Goal: Task Accomplishment & Management: Manage account settings

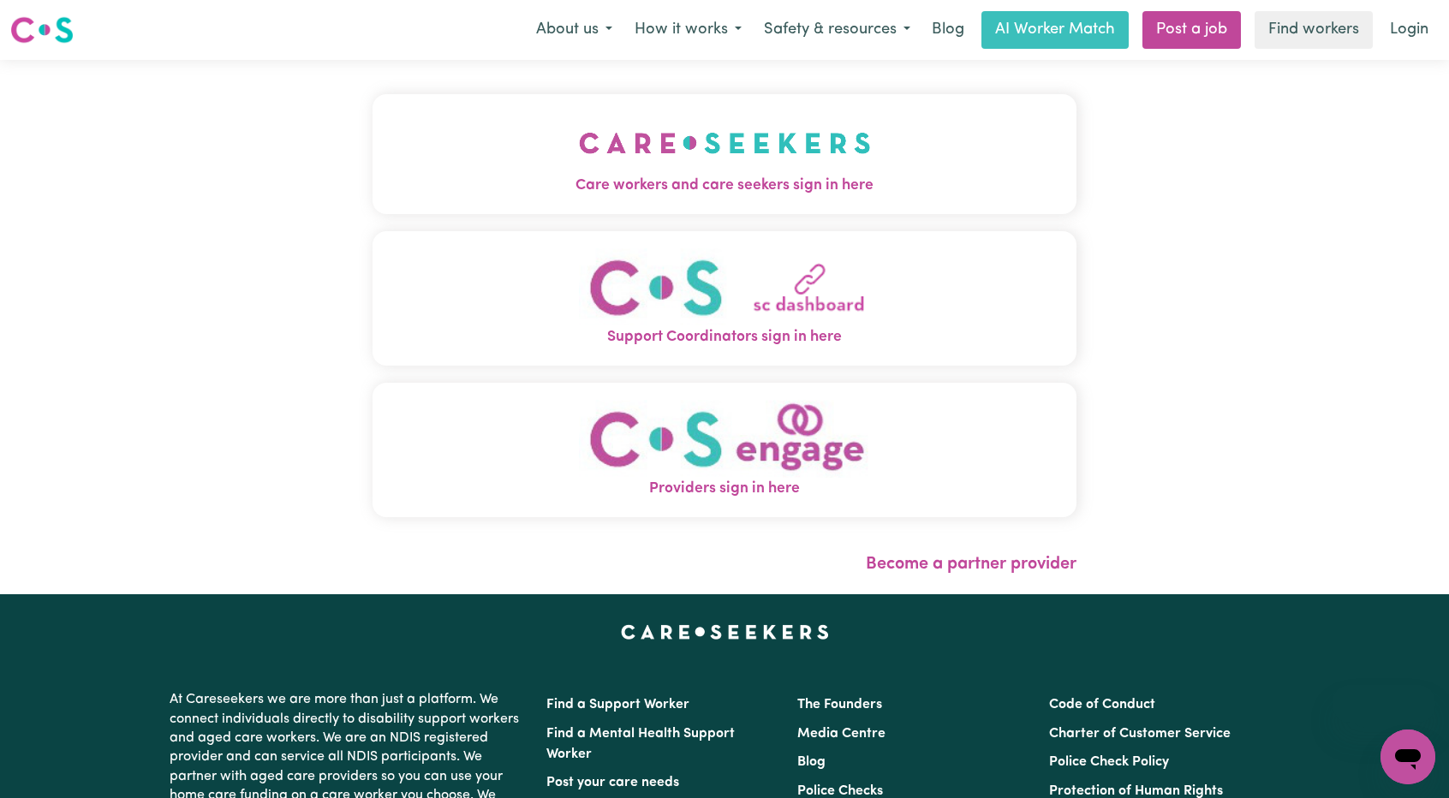
click at [1388, 33] on link "Login" at bounding box center [1408, 30] width 59 height 38
click at [870, 152] on button "Care workers and care seekers sign in here" at bounding box center [724, 154] width 704 height 120
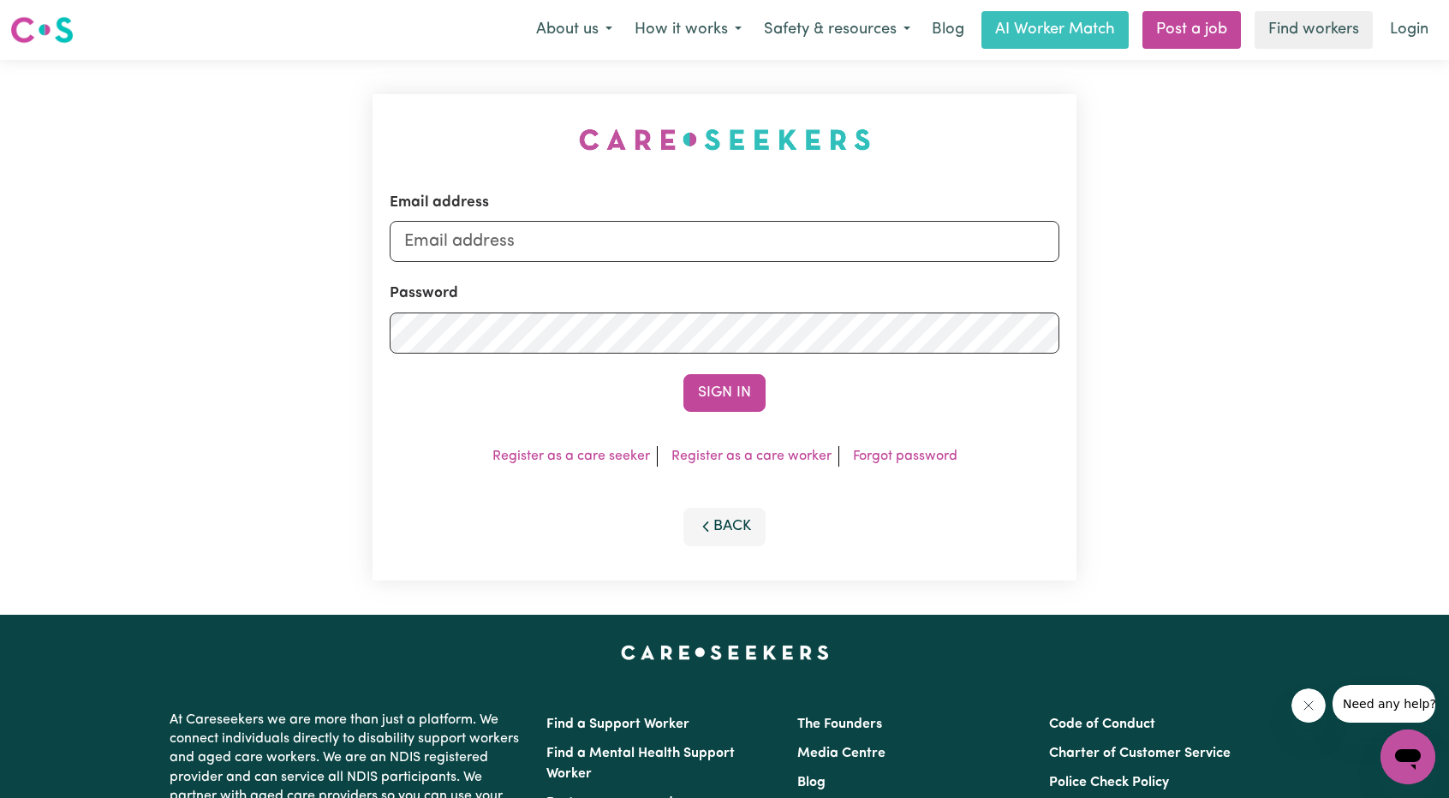
click at [737, 263] on form "Email address Password Sign In" at bounding box center [725, 302] width 670 height 220
click at [734, 237] on input "Email address" at bounding box center [725, 241] width 670 height 41
drag, startPoint x: 490, startPoint y: 247, endPoint x: 838, endPoint y: 299, distance: 352.2
click at [887, 292] on form "Email address [EMAIL_ADDRESS][PERSON_NAME][DOMAIN_NAME] Password Sign In" at bounding box center [725, 302] width 670 height 220
type input "superuser~[EMAIL_ADDRESS][DOMAIN_NAME]"
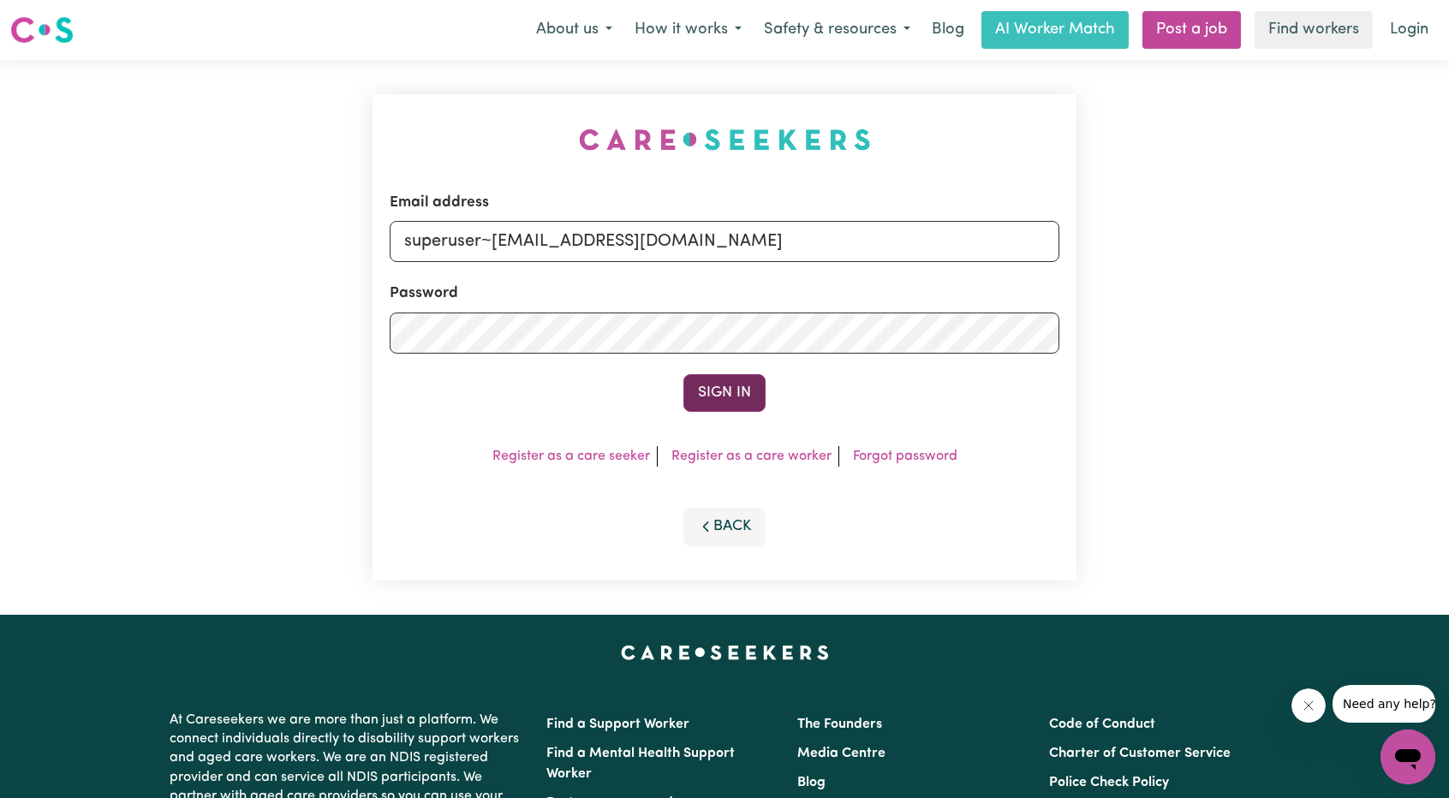
click at [723, 396] on button "Sign In" at bounding box center [724, 393] width 82 height 38
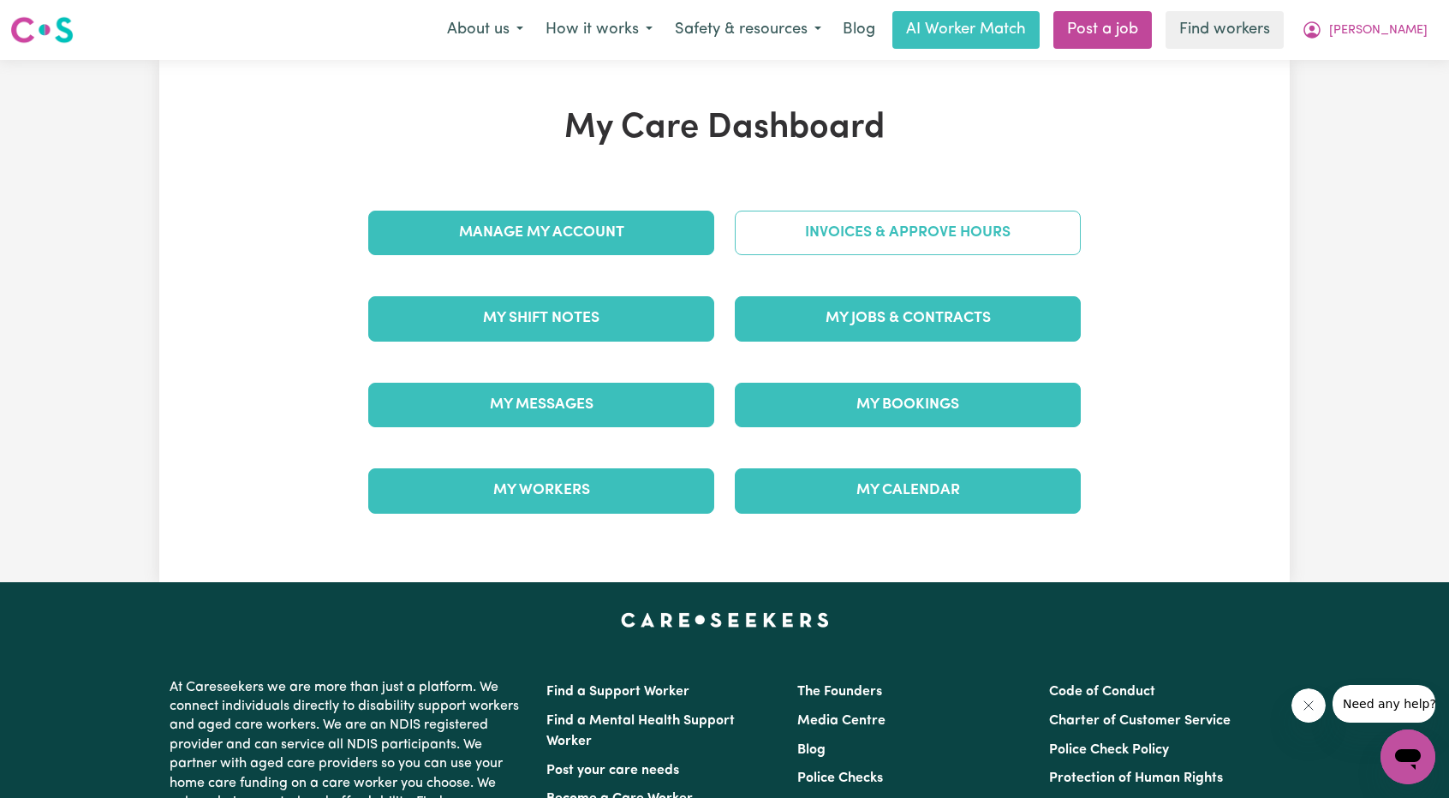
click at [812, 229] on link "Invoices & Approve Hours" at bounding box center [908, 233] width 346 height 45
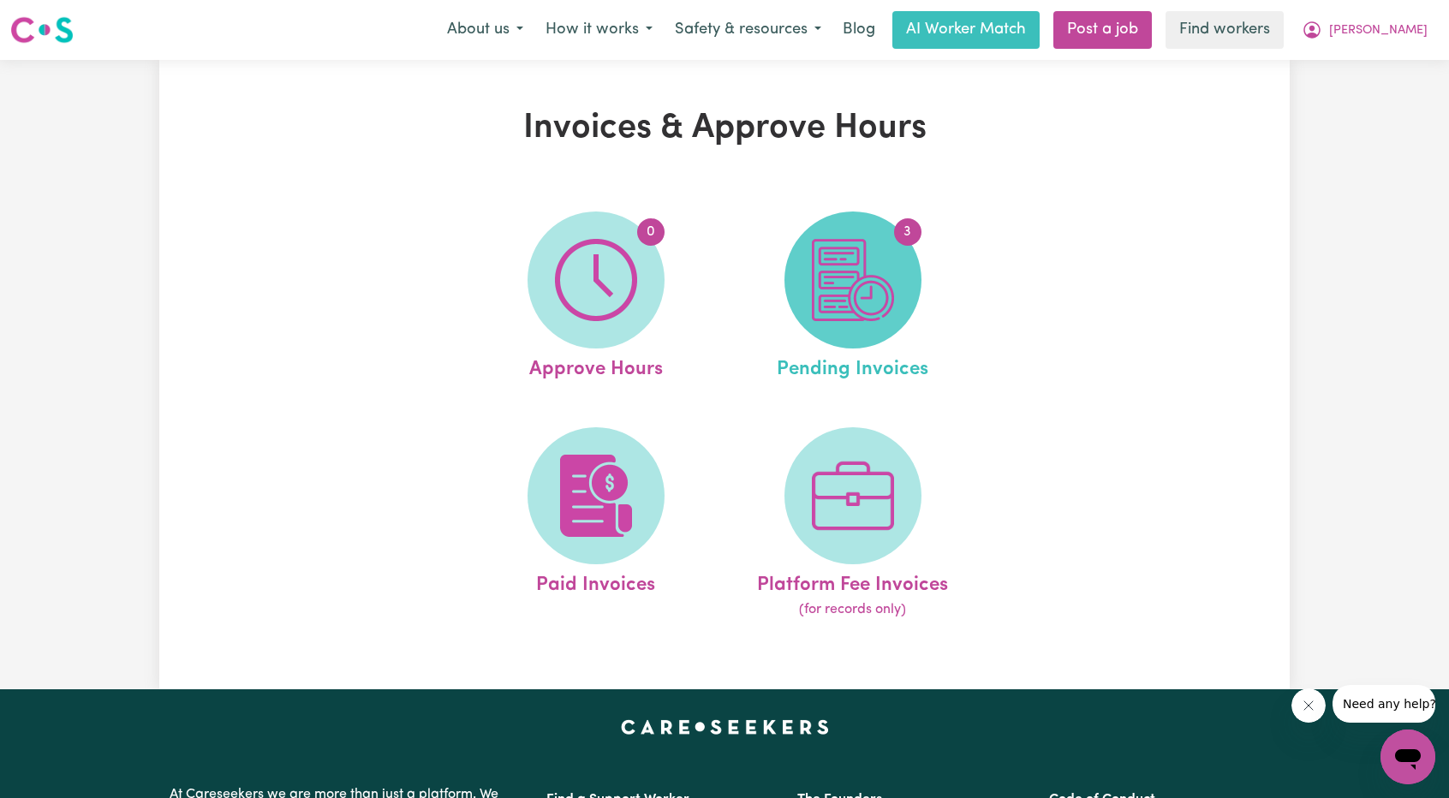
click at [848, 323] on span "3" at bounding box center [852, 279] width 137 height 137
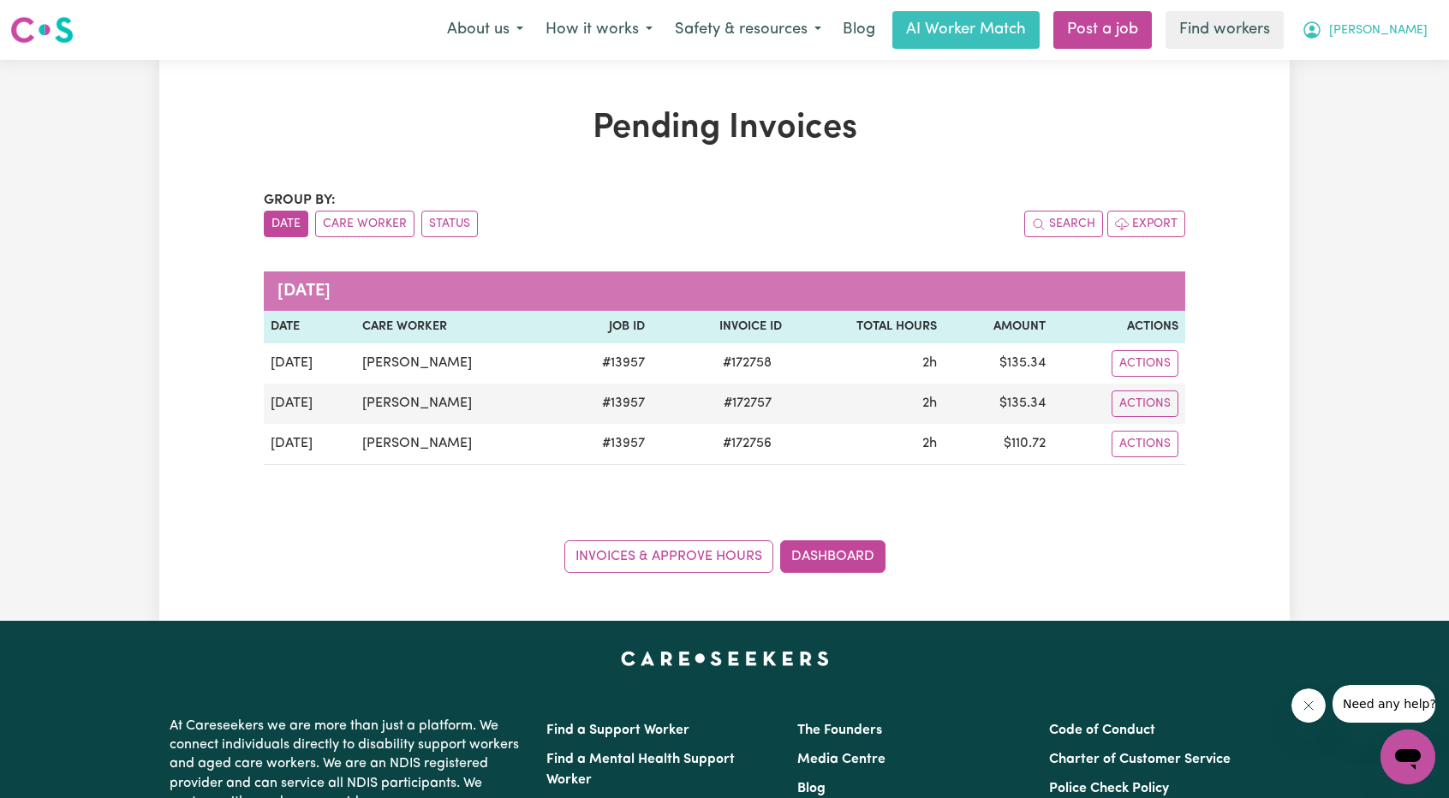
click at [1439, 27] on div "Menu About us How it works Safety & resources Blog AI Worker Match Post a job F…" at bounding box center [724, 29] width 1449 height 39
click at [1401, 41] on button "[PERSON_NAME]" at bounding box center [1364, 30] width 148 height 36
click at [1367, 111] on link "Logout" at bounding box center [1369, 98] width 135 height 33
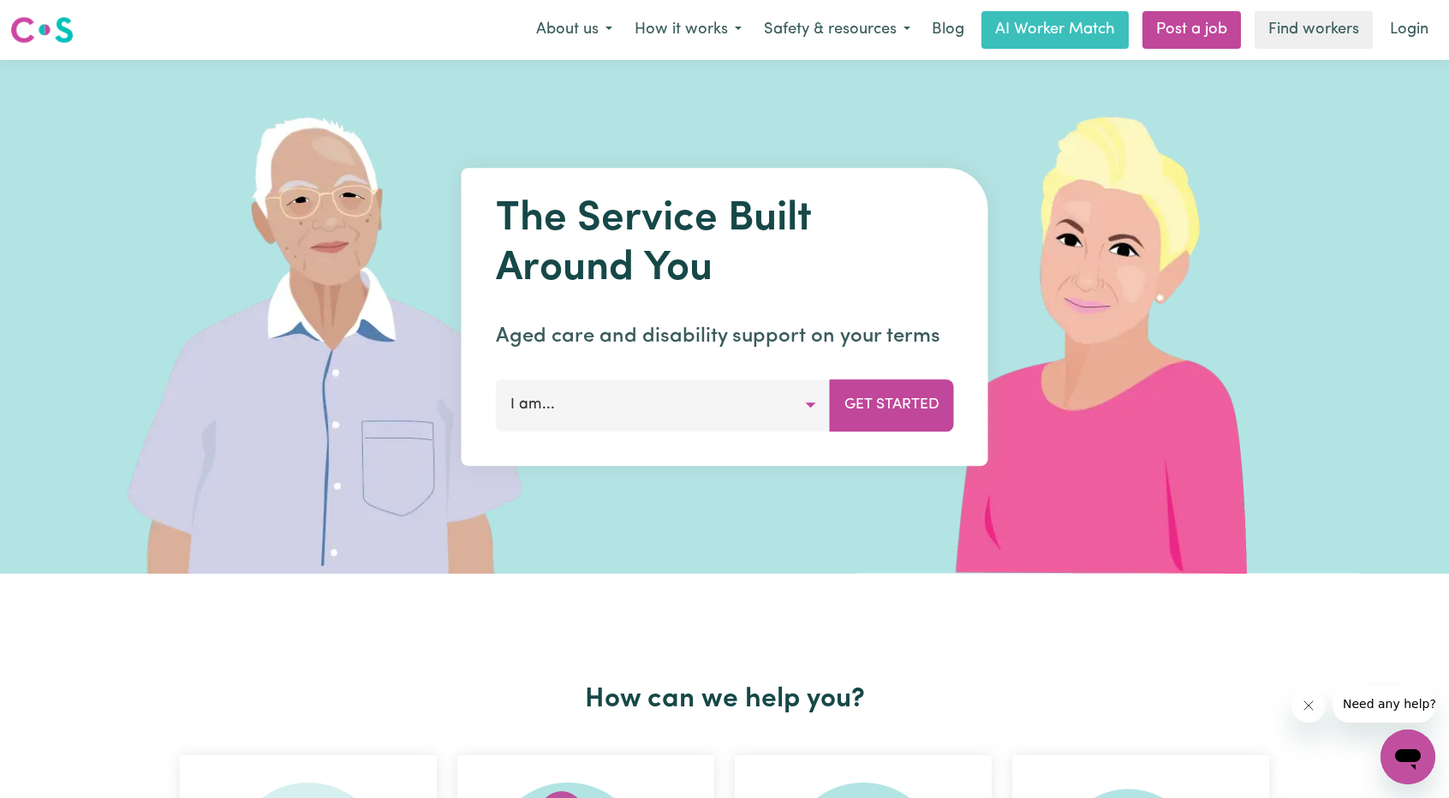
click at [1400, 37] on link "Login" at bounding box center [1408, 30] width 59 height 38
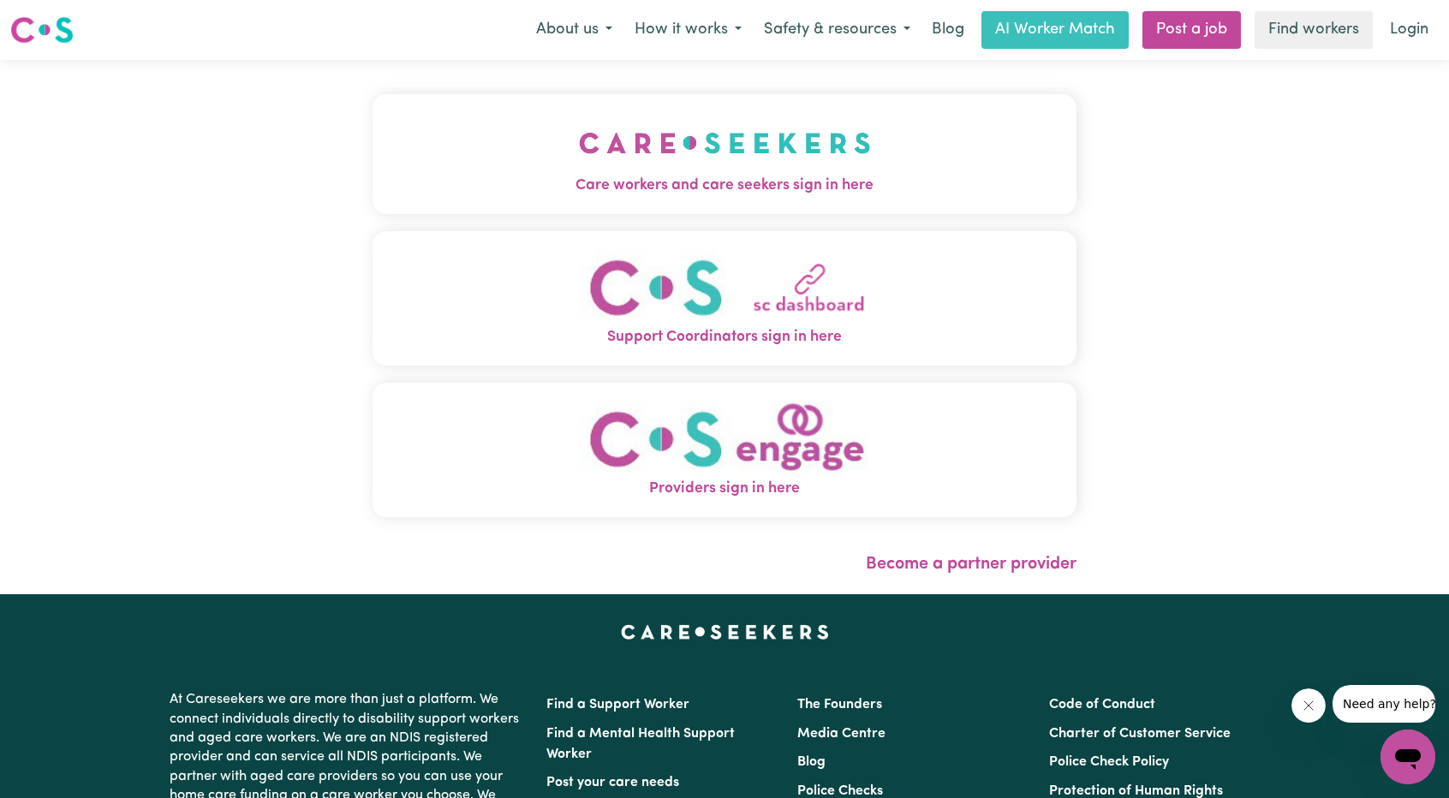
click at [639, 153] on img "Care workers and care seekers sign in here" at bounding box center [725, 142] width 292 height 63
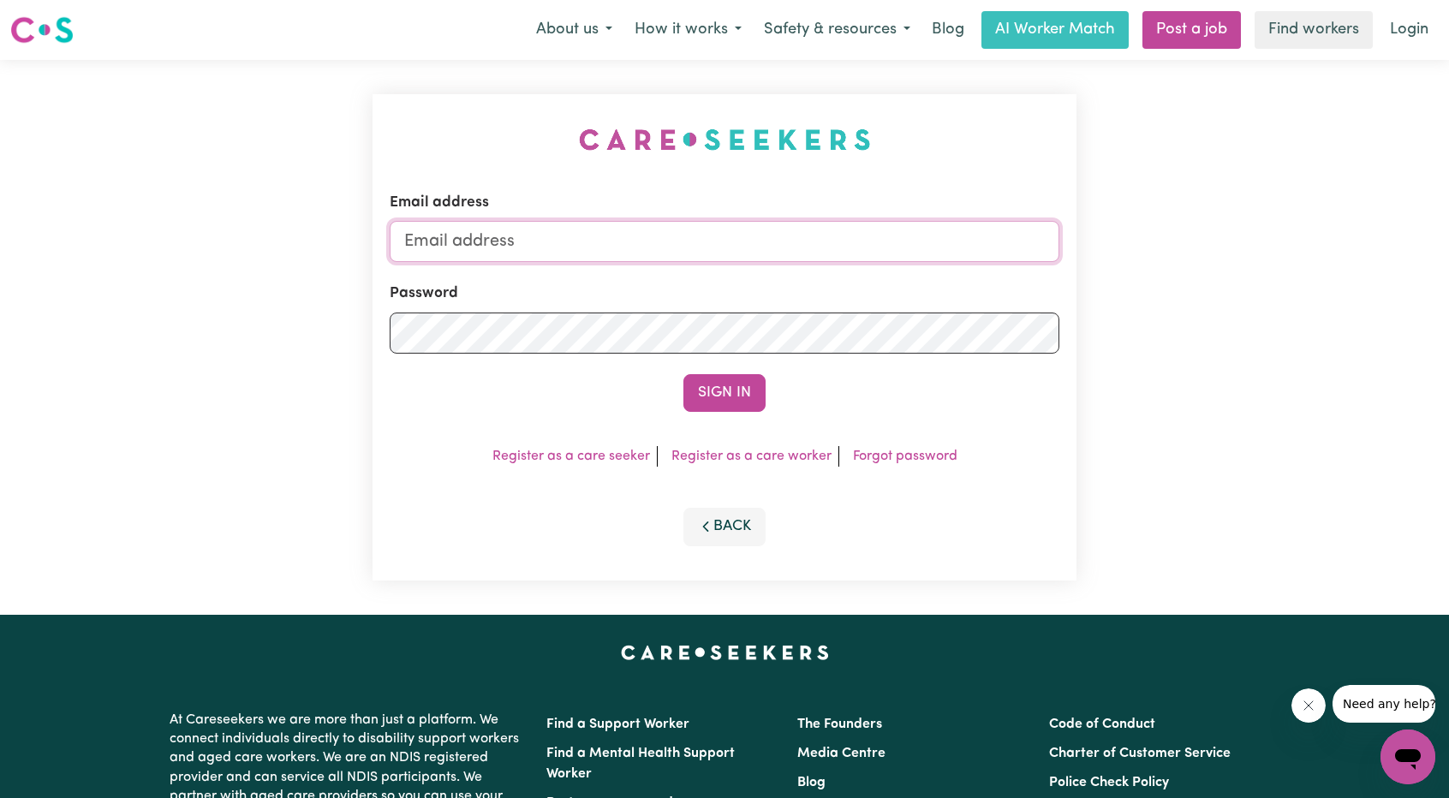
click at [695, 247] on input "Email address" at bounding box center [725, 241] width 670 height 41
drag, startPoint x: 498, startPoint y: 241, endPoint x: 700, endPoint y: 258, distance: 202.8
click at [700, 258] on input "[EMAIL_ADDRESS][PERSON_NAME][DOMAIN_NAME]" at bounding box center [725, 241] width 670 height 41
click at [489, 238] on input "[EMAIL_ADDRESS][PERSON_NAME][DOMAIN_NAME]" at bounding box center [725, 241] width 670 height 41
click at [499, 246] on input "[EMAIL_ADDRESS][PERSON_NAME][DOMAIN_NAME]" at bounding box center [725, 241] width 670 height 41
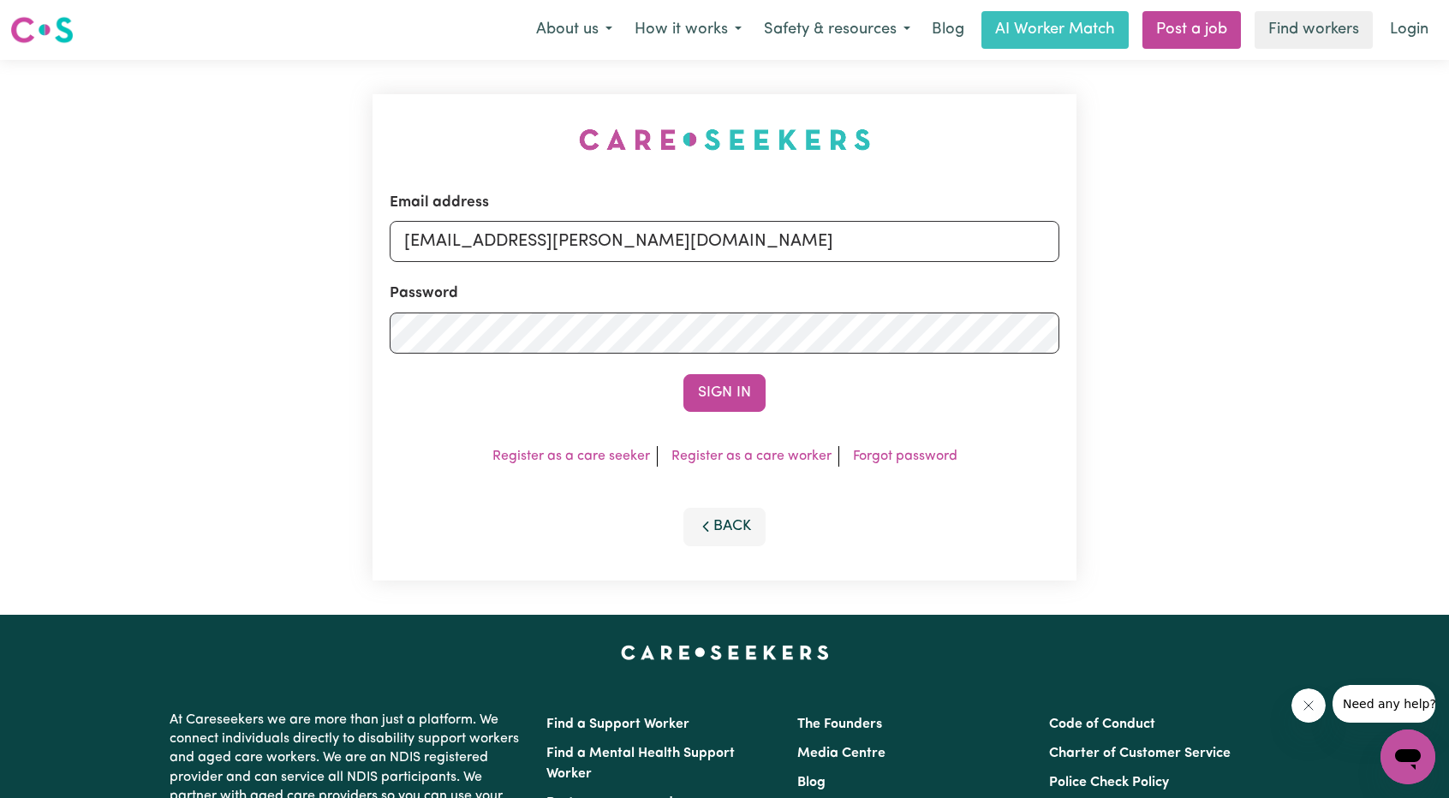
drag, startPoint x: 496, startPoint y: 244, endPoint x: 859, endPoint y: 308, distance: 368.7
click at [873, 276] on form "Email address [EMAIL_ADDRESS][PERSON_NAME][DOMAIN_NAME] Password Sign In" at bounding box center [725, 302] width 670 height 220
type input "[EMAIL_ADDRESS][DOMAIN_NAME]"
click at [723, 408] on button "Sign In" at bounding box center [724, 393] width 82 height 38
